Goal: Task Accomplishment & Management: Manage account settings

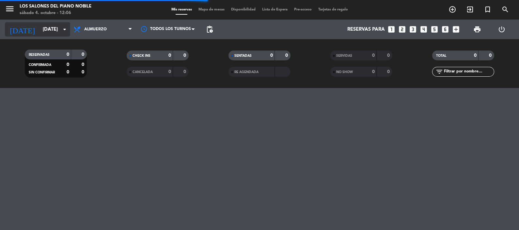
click at [52, 30] on input "[DATE]" at bounding box center [70, 29] width 63 height 12
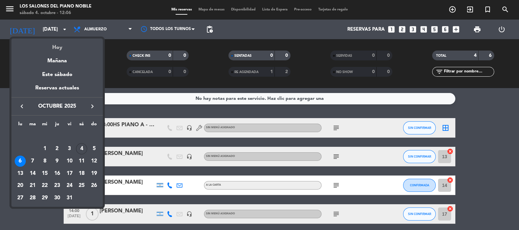
click at [55, 46] on div "Hoy" at bounding box center [56, 44] width 91 height 13
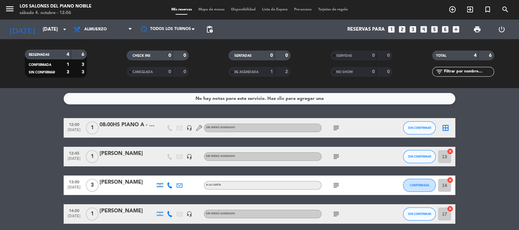
type input "[DATE]"
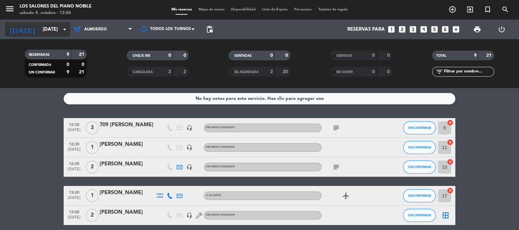
click at [61, 28] on icon "arrow_drop_down" at bounding box center [65, 29] width 8 height 8
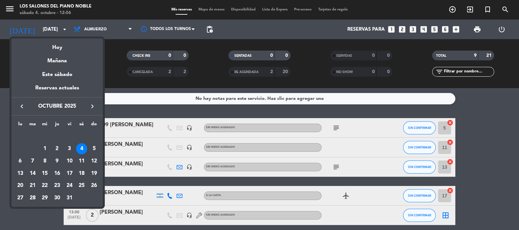
click at [112, 60] on div at bounding box center [259, 115] width 519 height 230
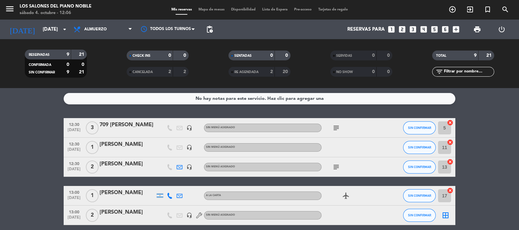
click at [299, 98] on div "No hay notas para este servicio. Haz clic para agregar una" at bounding box center [259, 99] width 128 height 8
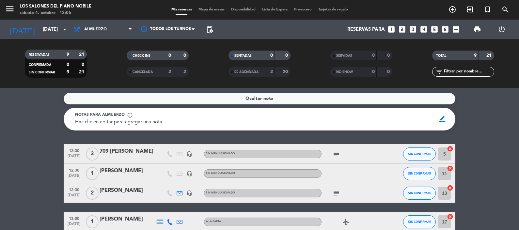
click at [154, 124] on span "Haz clic en editar para agregar una nota" at bounding box center [118, 122] width 87 height 5
click at [135, 121] on span "Haz clic en editar para agregar una nota" at bounding box center [118, 122] width 87 height 5
click at [442, 117] on span "border_color" at bounding box center [442, 119] width 13 height 12
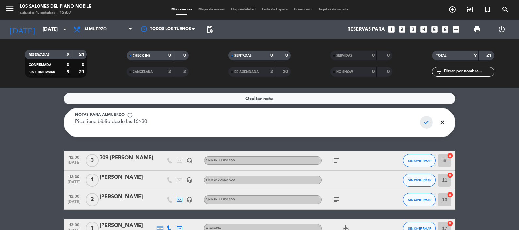
type textarea "Pica tiene biblio desde las 16>30"
click at [425, 123] on span "check" at bounding box center [426, 122] width 13 height 12
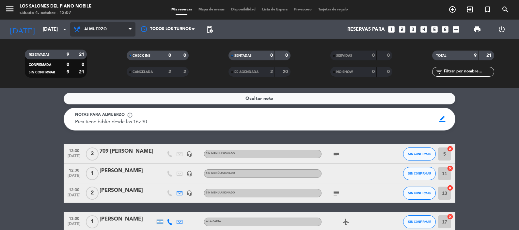
click at [95, 29] on span "Almuerzo" at bounding box center [95, 29] width 23 height 5
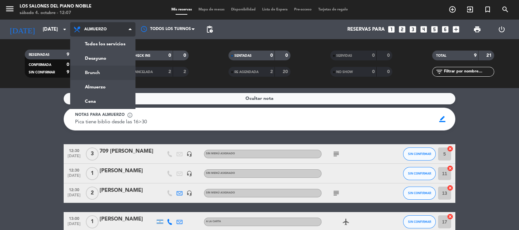
click at [96, 73] on div "menu Los Salones del Piano [PERSON_NAME] [DATE] 4. octubre - 12:07 Mis reservas…" at bounding box center [259, 44] width 519 height 88
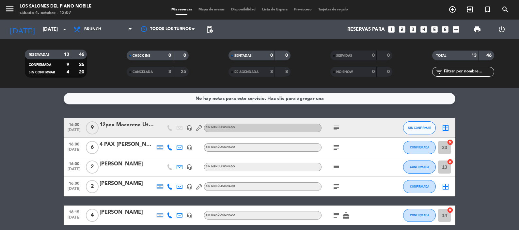
click at [309, 97] on div "No hay notas para este servicio. Haz clic para agregar una" at bounding box center [259, 99] width 128 height 8
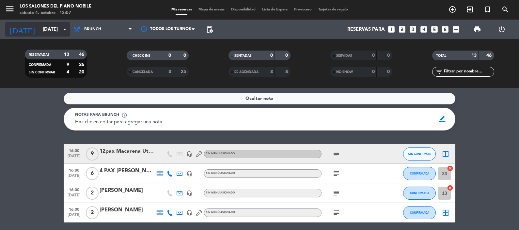
click at [40, 30] on input "[DATE]" at bounding box center [70, 29] width 63 height 12
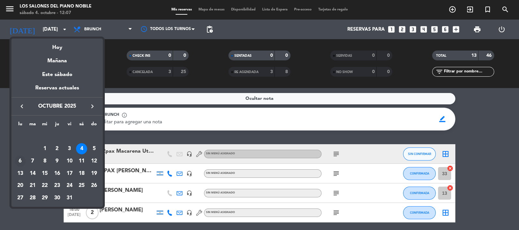
click at [20, 161] on div "6" at bounding box center [20, 161] width 11 height 11
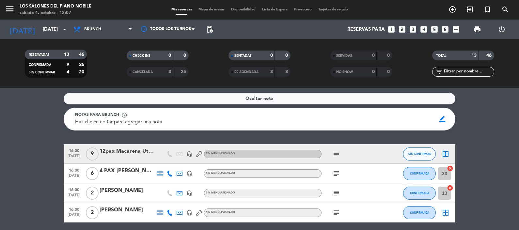
type input "[DATE]"
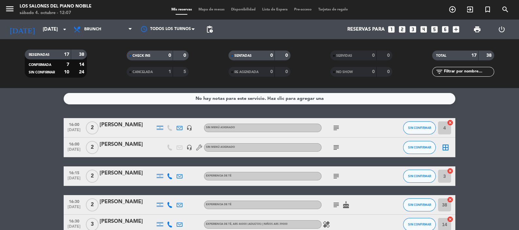
click at [301, 98] on div "No hay notas para este servicio. Haz clic para agregar una" at bounding box center [259, 99] width 128 height 8
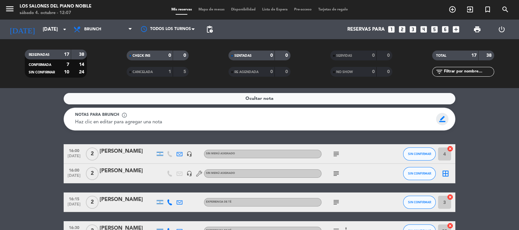
click at [442, 116] on span "border_color" at bounding box center [442, 119] width 13 height 12
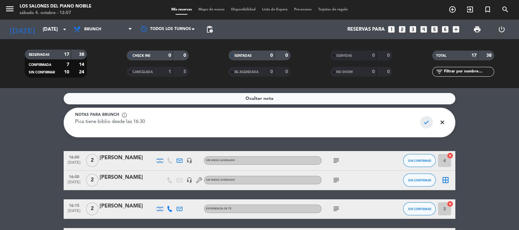
type textarea "Pica tiene biblio desde las 16:30"
click at [424, 122] on span "check" at bounding box center [426, 122] width 13 height 12
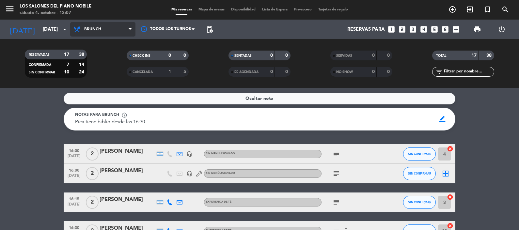
click at [93, 26] on span "Brunch" at bounding box center [102, 29] width 65 height 14
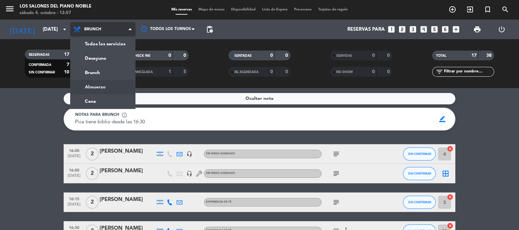
click at [94, 87] on div "menu Los Salones del Piano [PERSON_NAME] [DATE] 4. octubre - 12:07 Mis reservas…" at bounding box center [259, 44] width 519 height 88
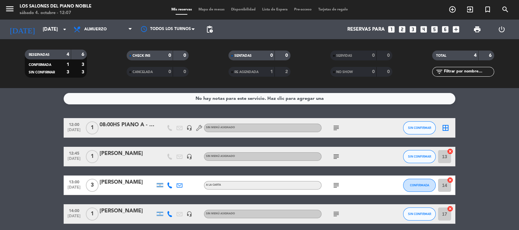
click at [294, 94] on div "No hay notas para este servicio. Haz clic para agregar una" at bounding box center [259, 98] width 391 height 11
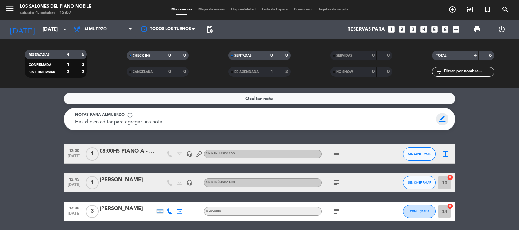
click at [439, 117] on span "border_color" at bounding box center [442, 119] width 13 height 12
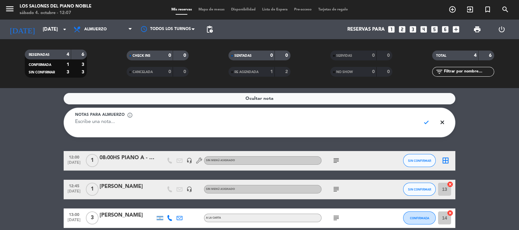
click at [352, 121] on textarea at bounding box center [245, 125] width 340 height 15
type textarea "Pica biblio 16:30"
click at [426, 122] on span "check" at bounding box center [426, 122] width 13 height 12
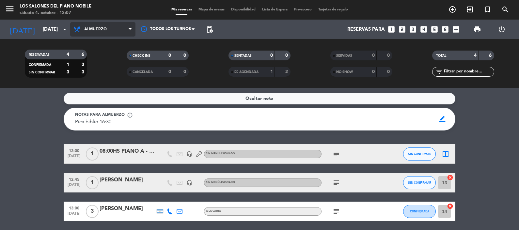
click at [104, 32] on span "Almuerzo" at bounding box center [102, 29] width 65 height 14
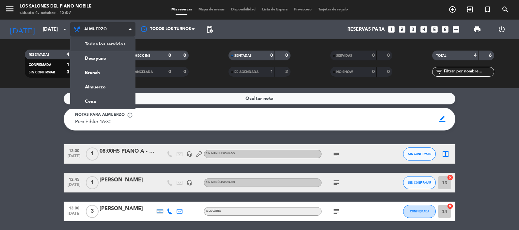
click at [104, 44] on div "menu Los Salones del Piano [PERSON_NAME] [DATE] 4. octubre - 12:07 Mis reservas…" at bounding box center [259, 44] width 519 height 88
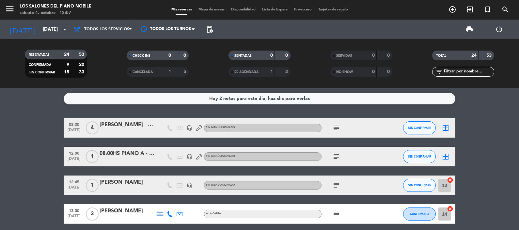
click at [282, 99] on div "Hay 2 notas para este día, haz clic para verlas" at bounding box center [259, 99] width 100 height 8
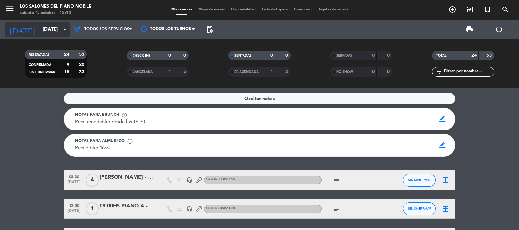
click at [60, 25] on input "[DATE]" at bounding box center [70, 29] width 63 height 12
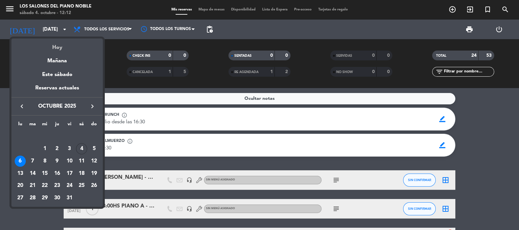
click at [62, 47] on div "Hoy" at bounding box center [56, 44] width 91 height 13
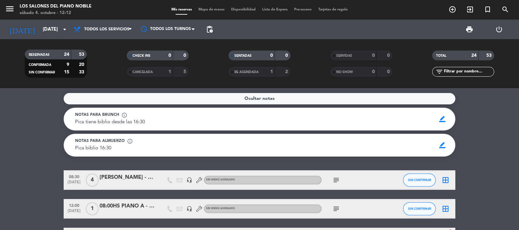
type input "[DATE]"
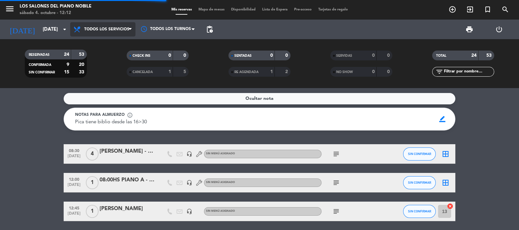
click at [103, 28] on span "Todos los servicios" at bounding box center [106, 29] width 45 height 5
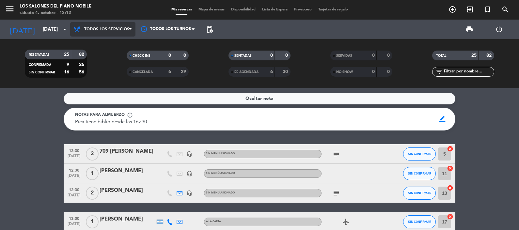
click at [108, 27] on span "Todos los servicios" at bounding box center [106, 29] width 45 height 5
click at [97, 90] on ng-component "menu Los Salones del Piano [PERSON_NAME] [DATE] 4. octubre - 12:12 Mis reservas…" at bounding box center [259, 115] width 519 height 230
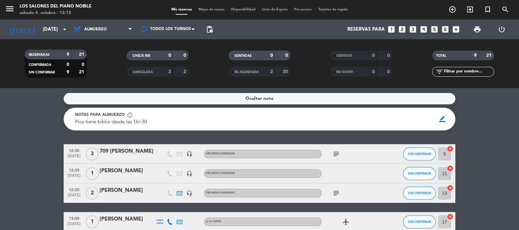
click at [174, 122] on div "Pica tiene biblio desde las 16>30 Pica tiene biblio desde las 16>30" at bounding box center [253, 122] width 356 height 8
click at [443, 117] on span "border_color" at bounding box center [442, 119] width 13 height 12
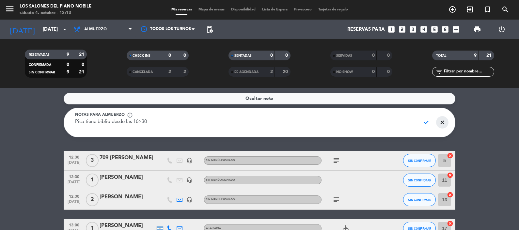
click at [442, 121] on span "close" at bounding box center [442, 122] width 13 height 12
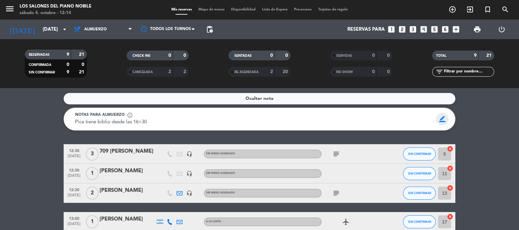
click at [442, 119] on span "border_color" at bounding box center [442, 119] width 13 height 12
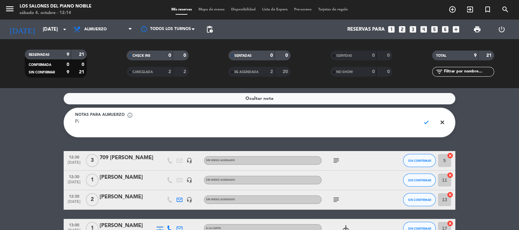
type textarea "P"
click at [424, 120] on span "check" at bounding box center [426, 122] width 13 height 12
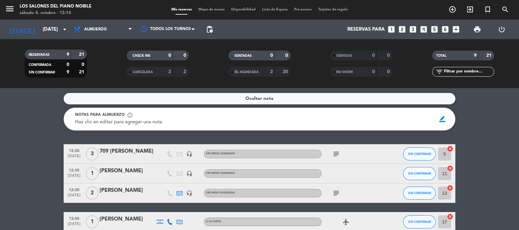
click at [336, 190] on icon "subject" at bounding box center [336, 193] width 8 height 8
click at [334, 151] on icon "subject" at bounding box center [336, 154] width 8 height 8
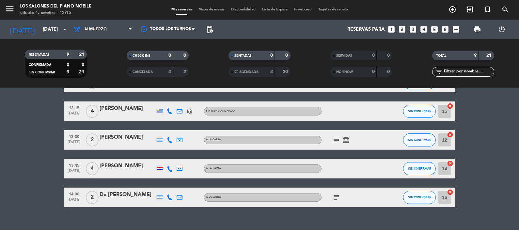
scroll to position [161, 0]
